Goal: Information Seeking & Learning: Learn about a topic

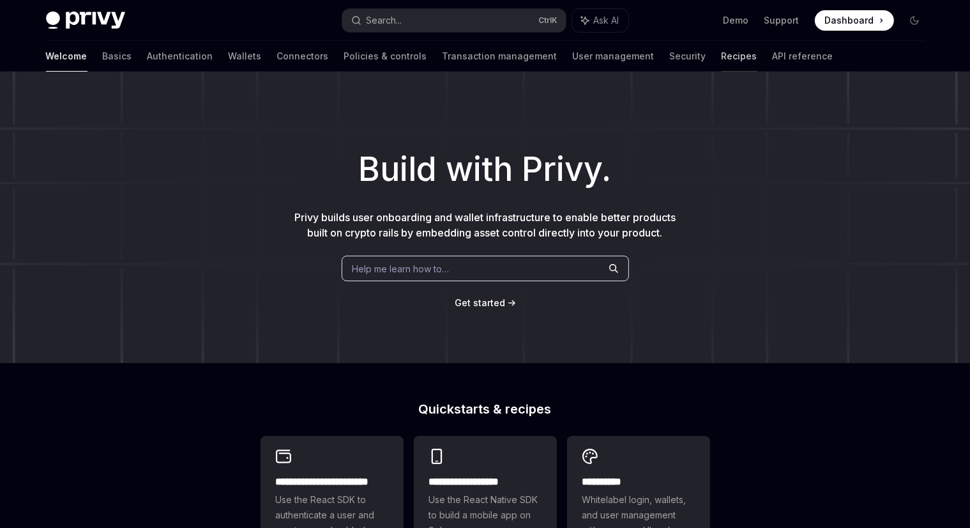
click at [722, 62] on link "Recipes" at bounding box center [740, 56] width 36 height 31
type textarea "*"
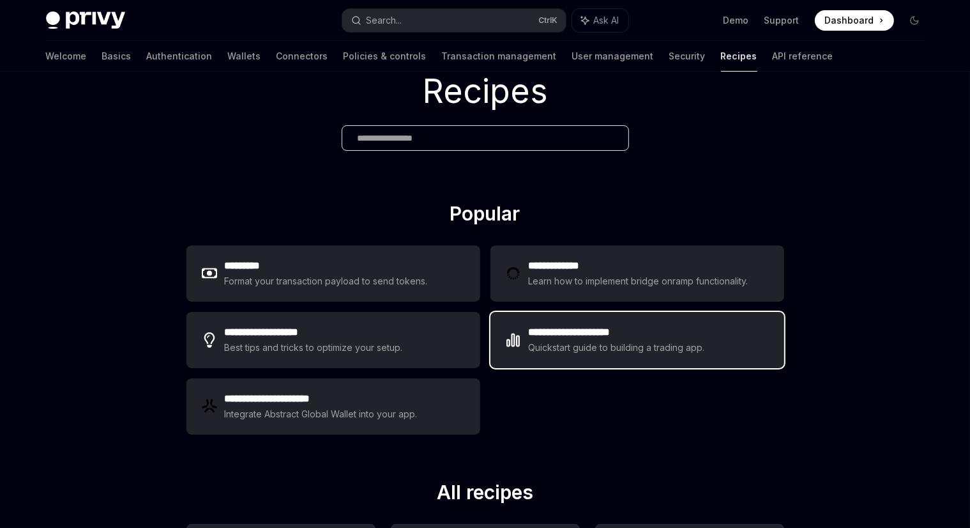
scroll to position [56, 0]
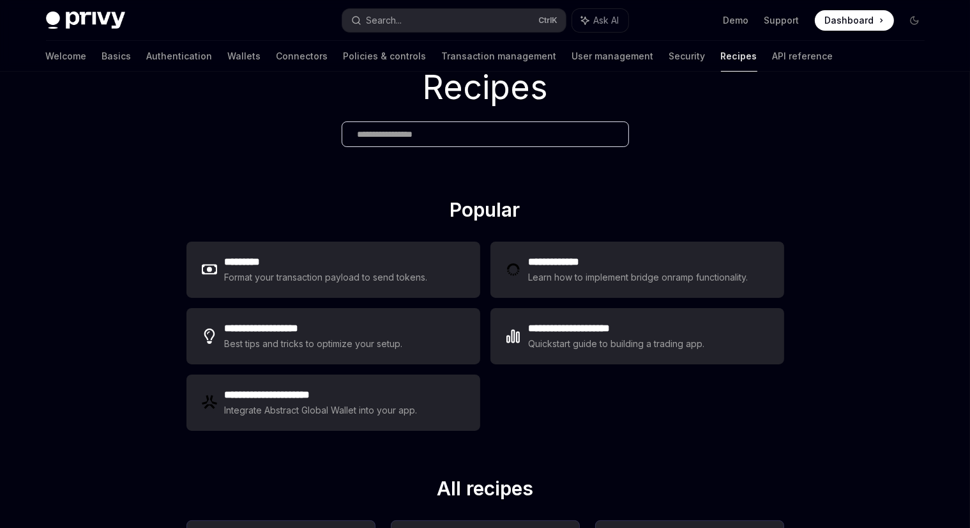
click at [471, 137] on input "text" at bounding box center [485, 134] width 255 height 13
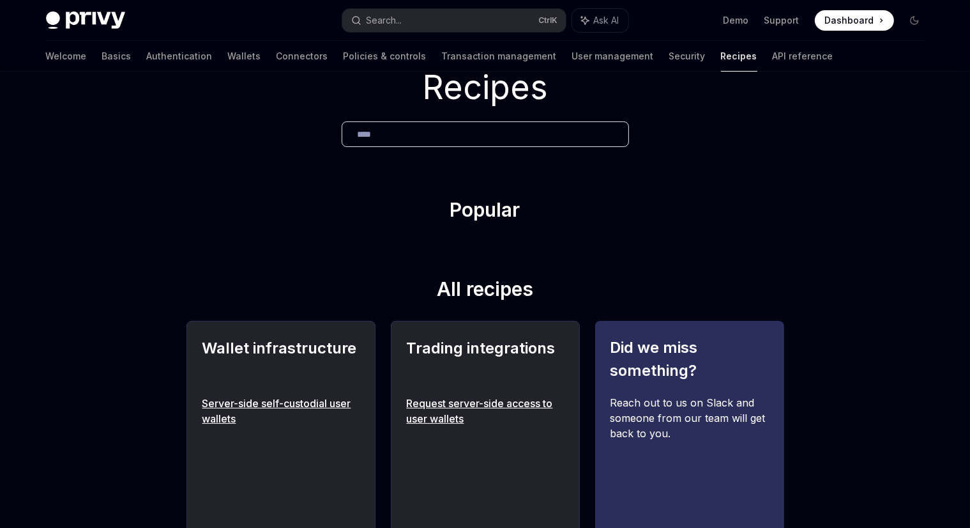
scroll to position [158, 0]
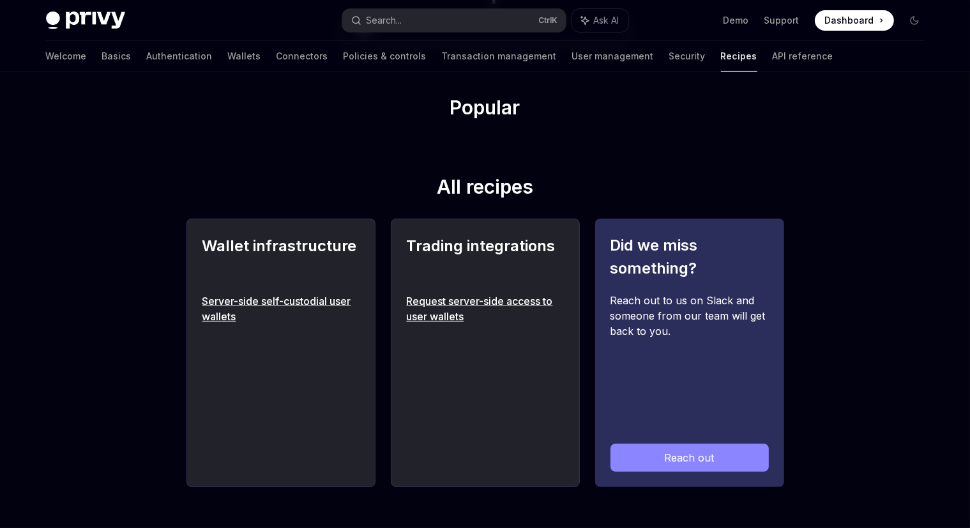
type input "****"
click at [271, 302] on link "Server-side self-custodial user wallets" at bounding box center [280, 308] width 157 height 31
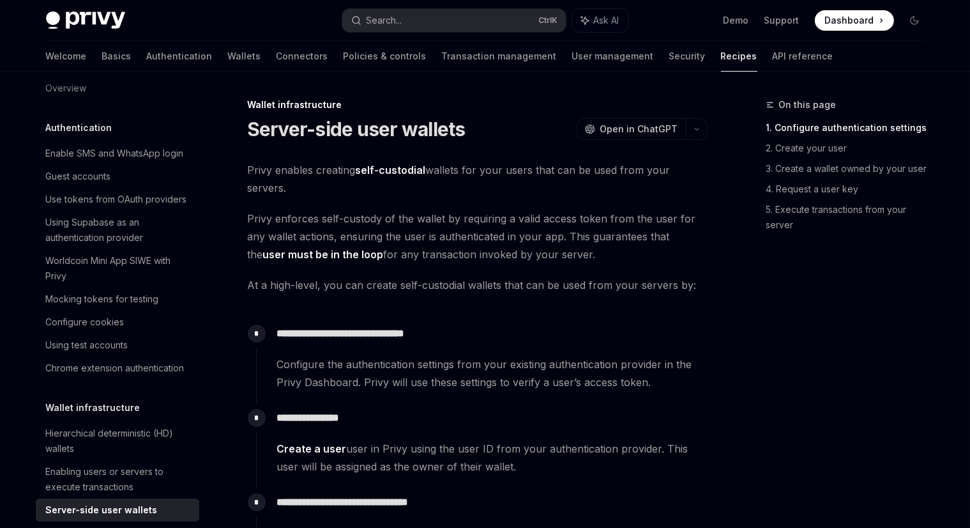
click at [84, 15] on img at bounding box center [85, 20] width 79 height 18
type textarea "*"
